Goal: Task Accomplishment & Management: Manage account settings

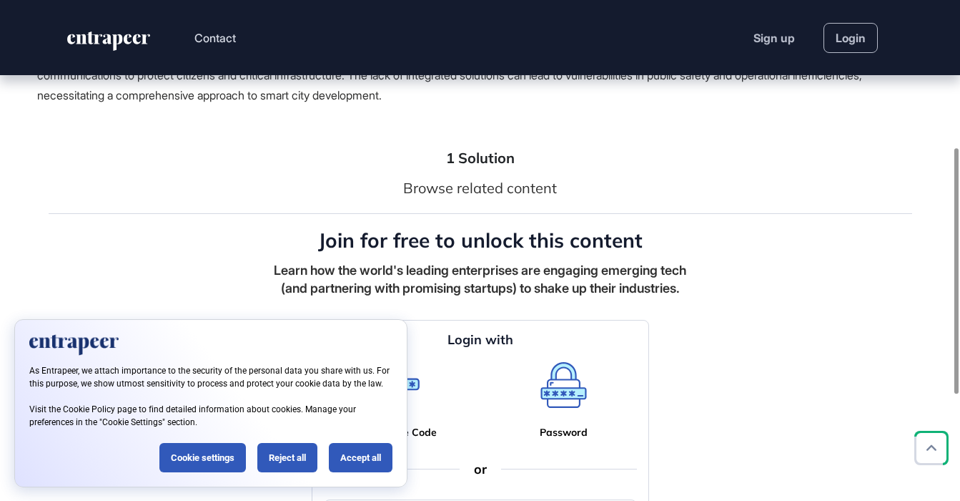
scroll to position [516, 0]
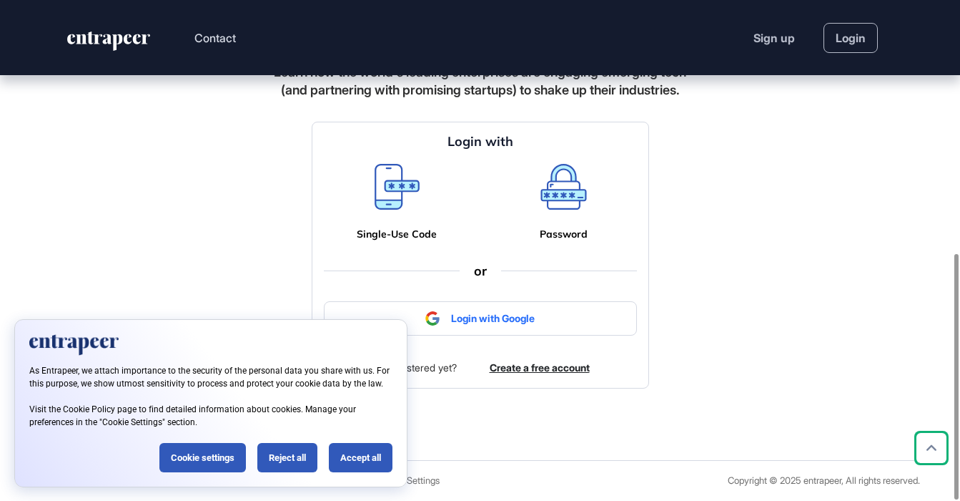
click at [360, 453] on div "Accept all" at bounding box center [361, 457] width 64 height 29
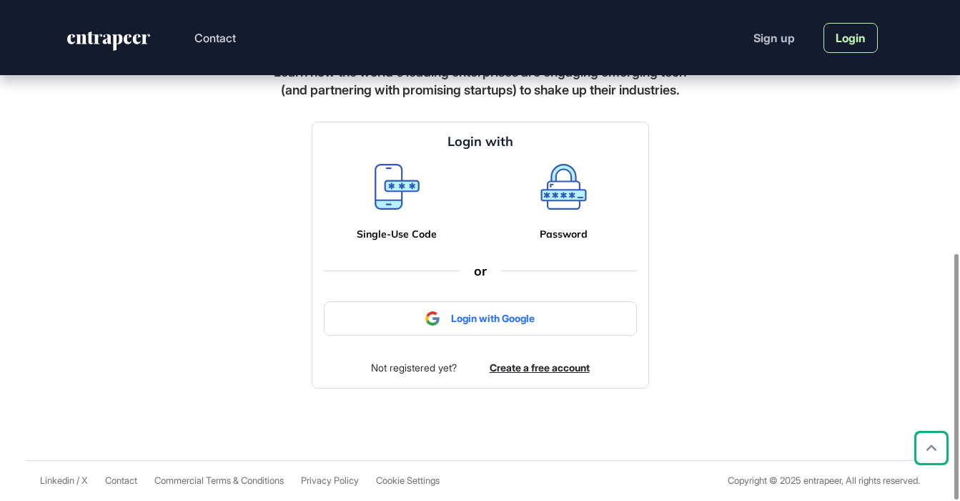
click at [838, 31] on link "Login" at bounding box center [851, 38] width 54 height 30
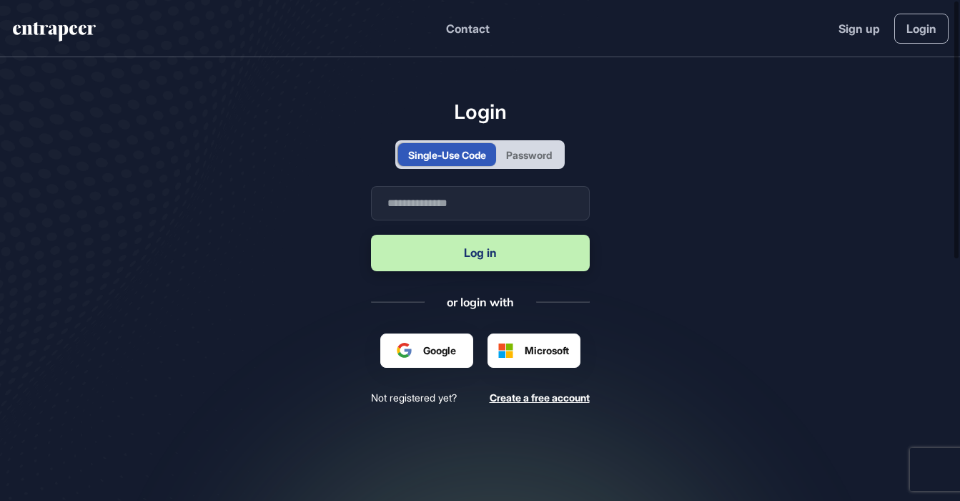
scroll to position [1, 1]
click at [497, 201] on input "text" at bounding box center [480, 203] width 219 height 34
type input "**********"
click at [469, 262] on button "Log in" at bounding box center [480, 253] width 219 height 36
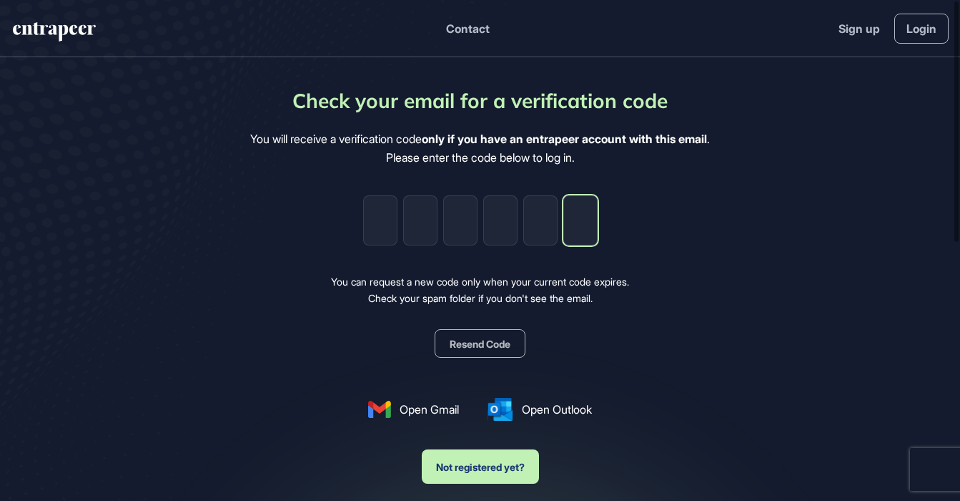
paste input "*"
type input "*"
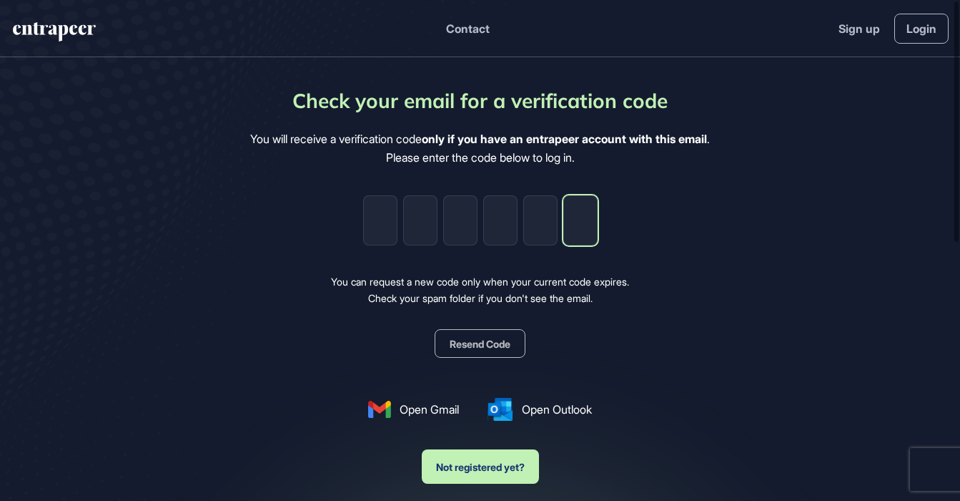
type input "*"
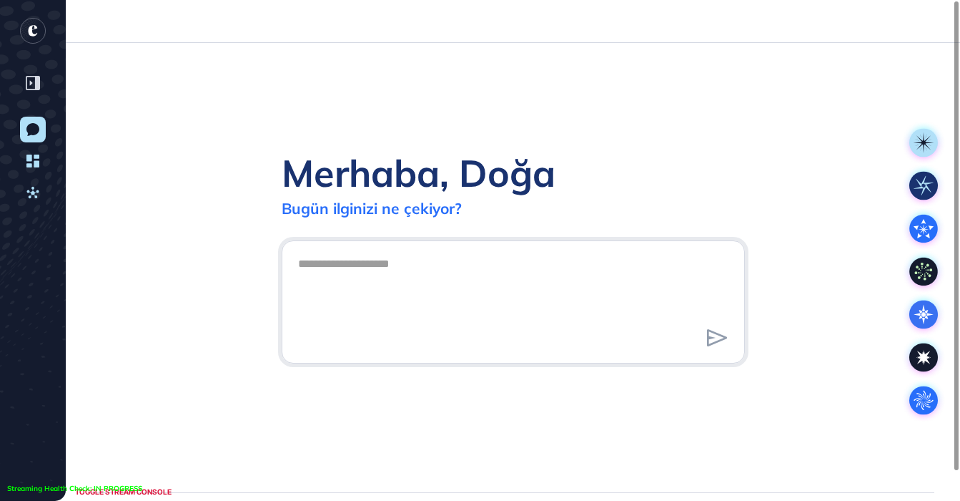
scroll to position [1, 1]
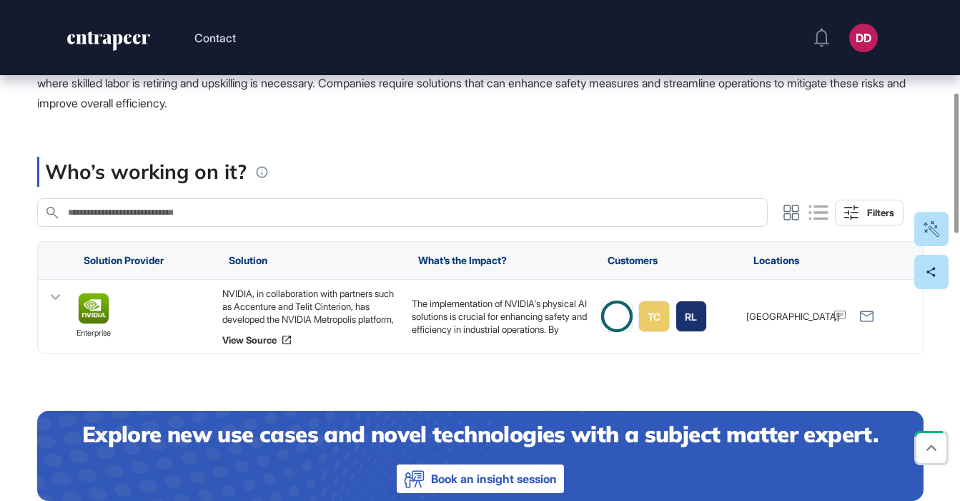
scroll to position [330, 0]
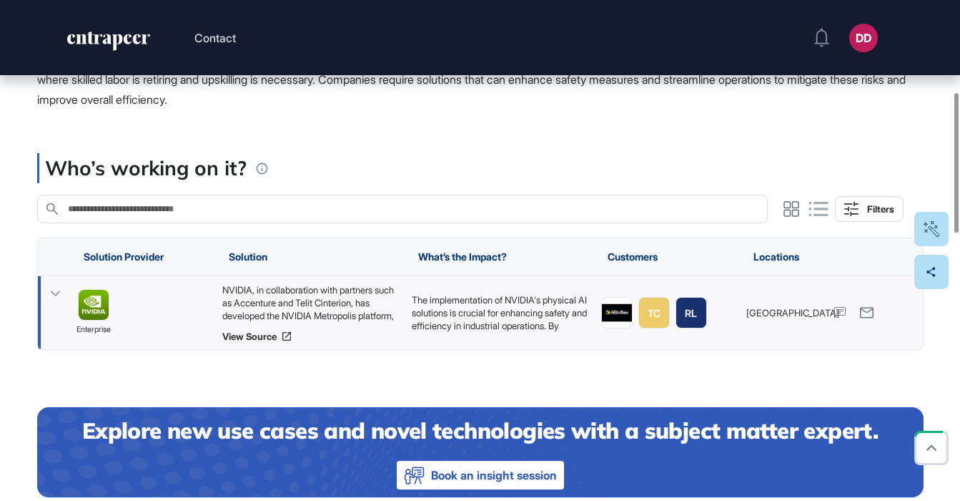
click at [56, 293] on icon at bounding box center [55, 293] width 10 height 6
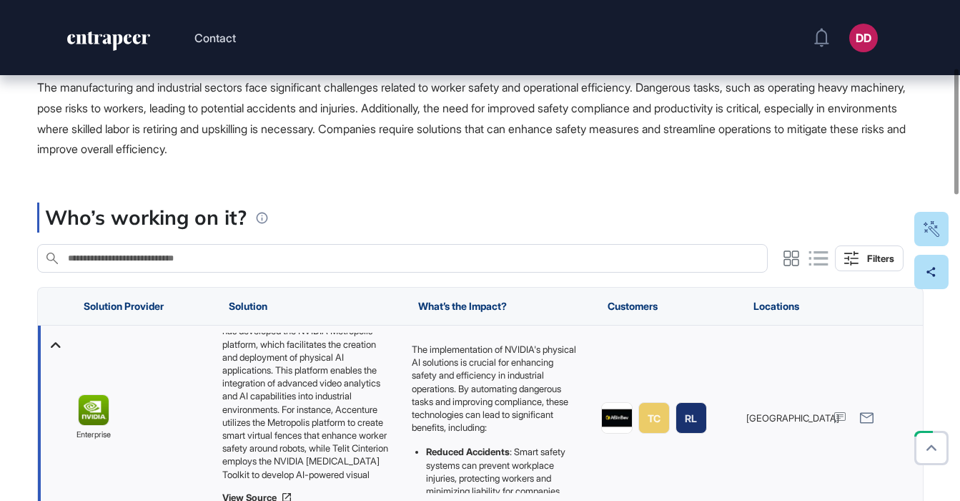
scroll to position [282, 0]
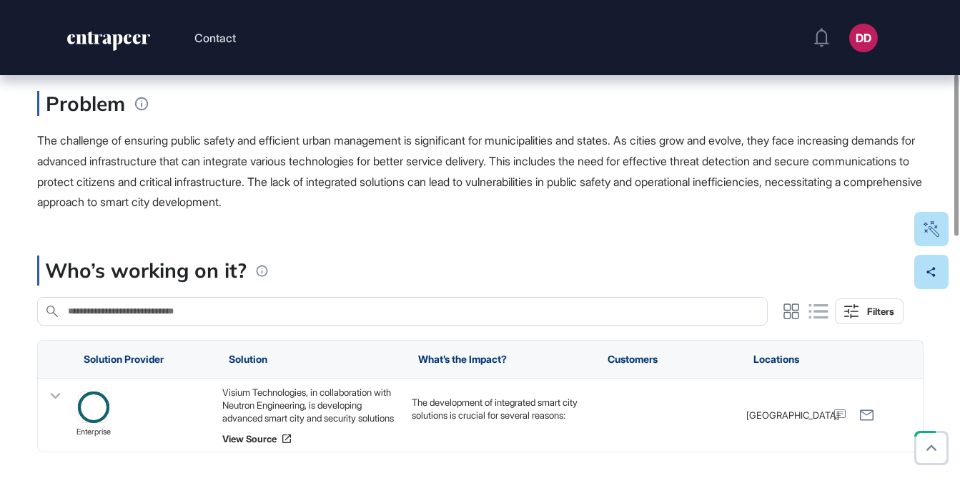
scroll to position [247, 0]
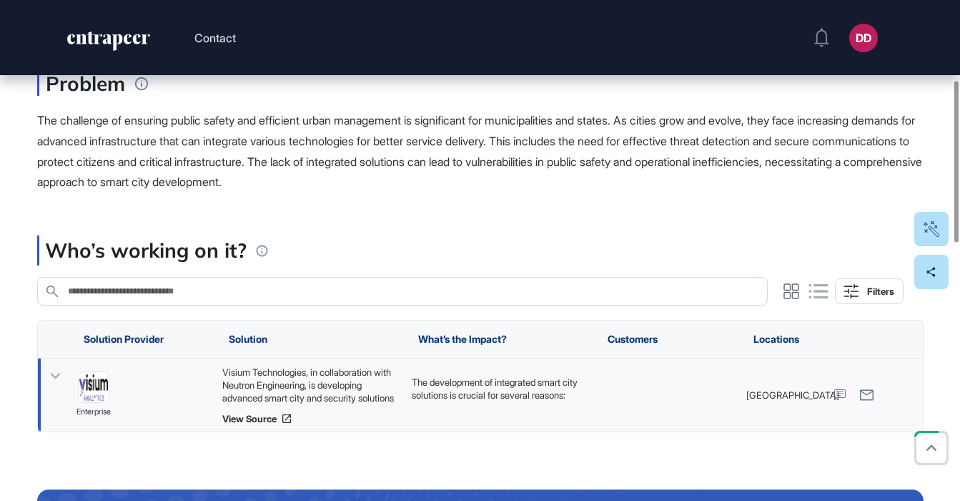
click at [54, 376] on icon at bounding box center [55, 376] width 10 height 6
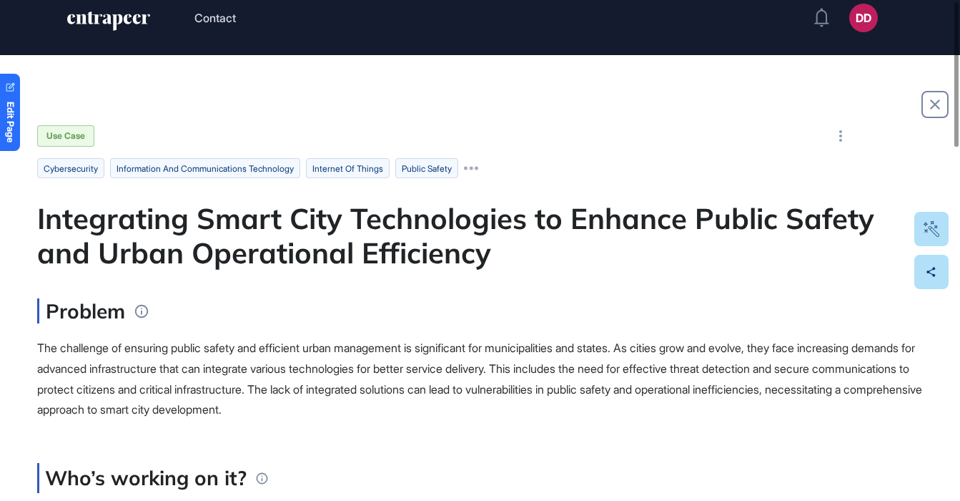
scroll to position [3, 0]
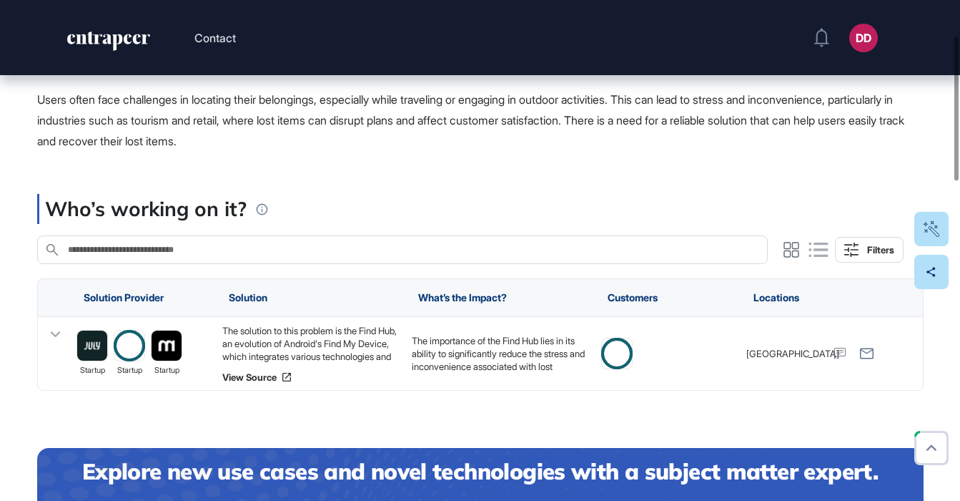
scroll to position [250, 0]
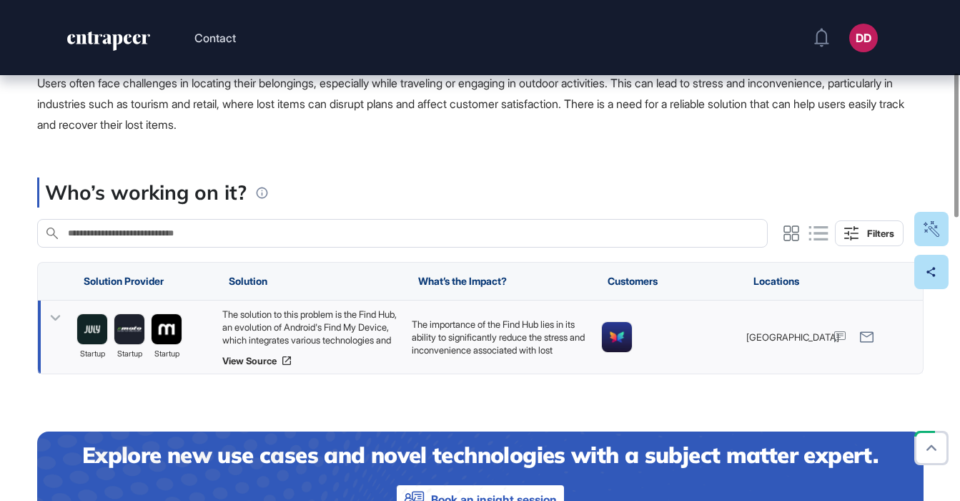
click at [54, 318] on icon at bounding box center [55, 317] width 21 height 21
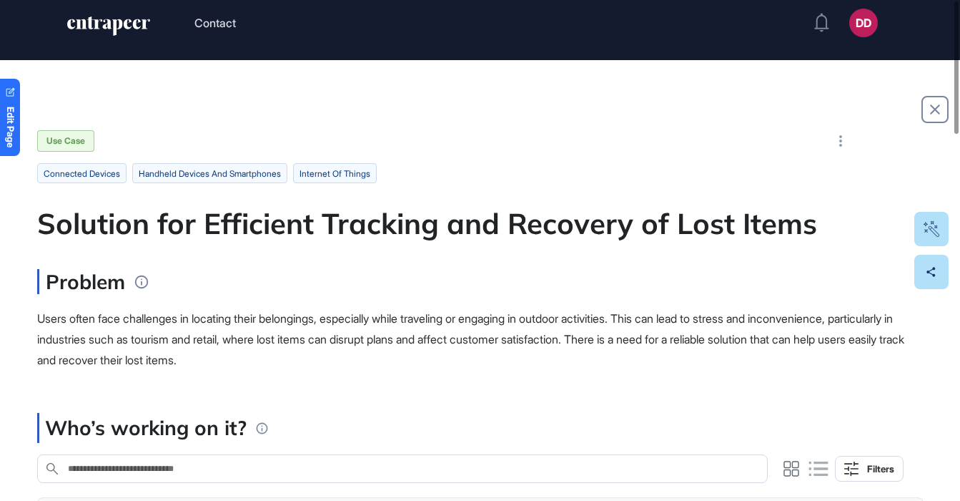
scroll to position [0, 0]
